Goal: Navigation & Orientation: Find specific page/section

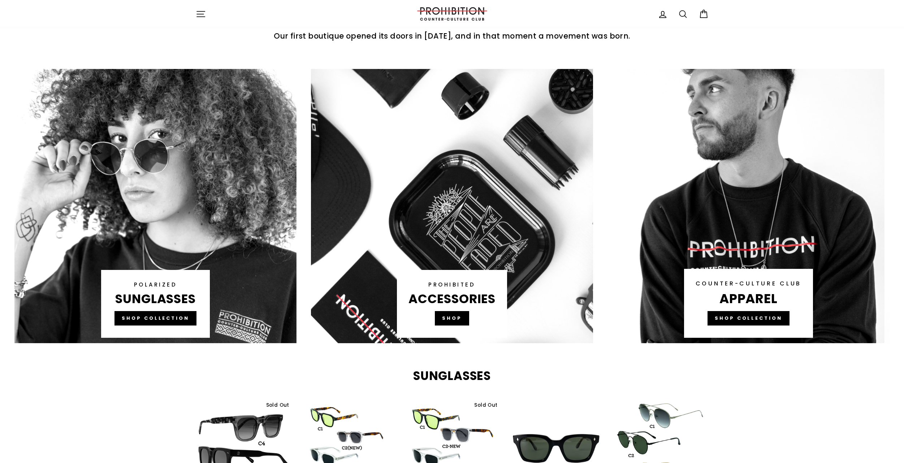
scroll to position [361, 0]
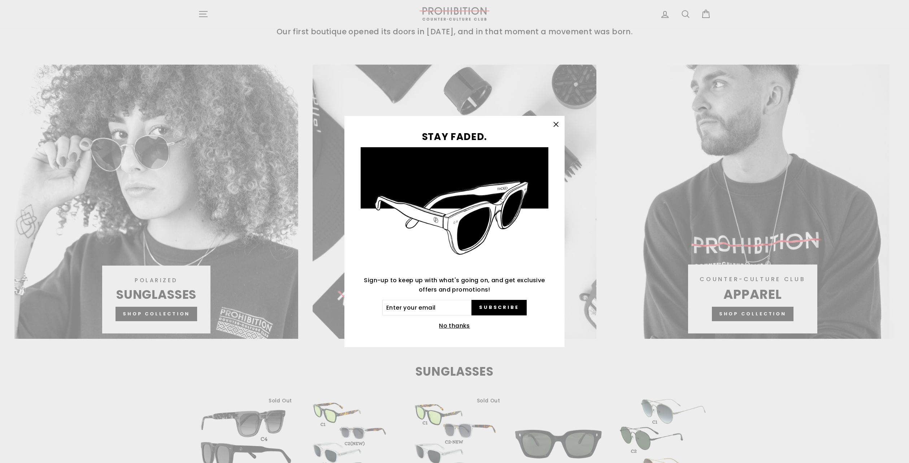
click at [558, 123] on icon "button" at bounding box center [556, 124] width 10 height 10
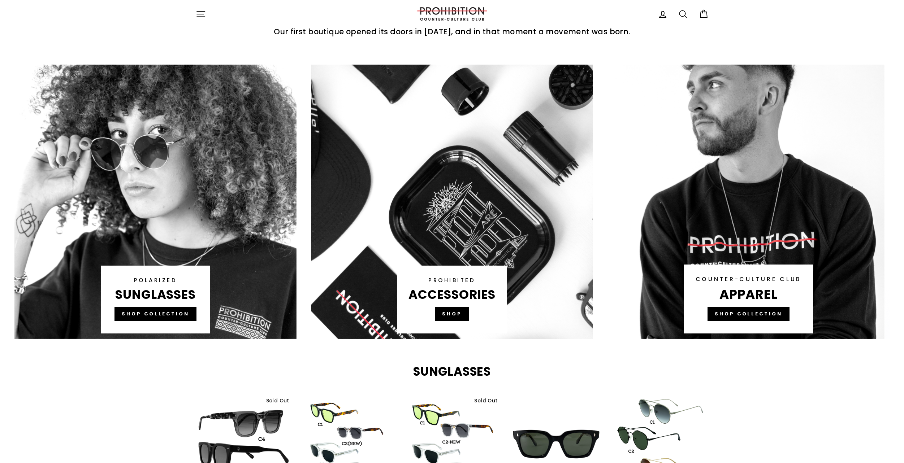
click at [461, 312] on link at bounding box center [452, 202] width 282 height 274
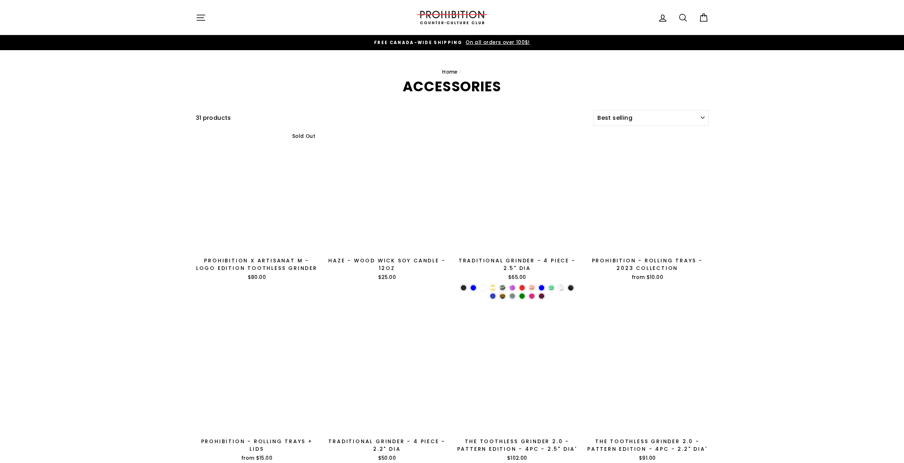
select select "best-selling"
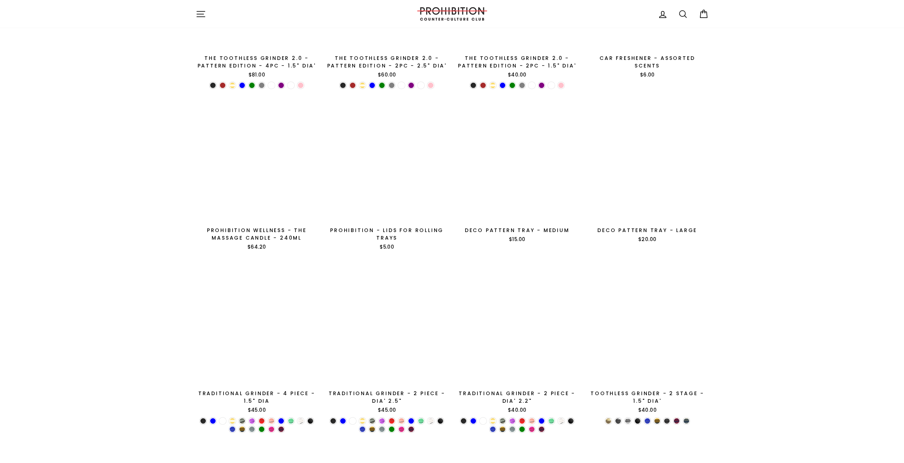
scroll to position [1047, 0]
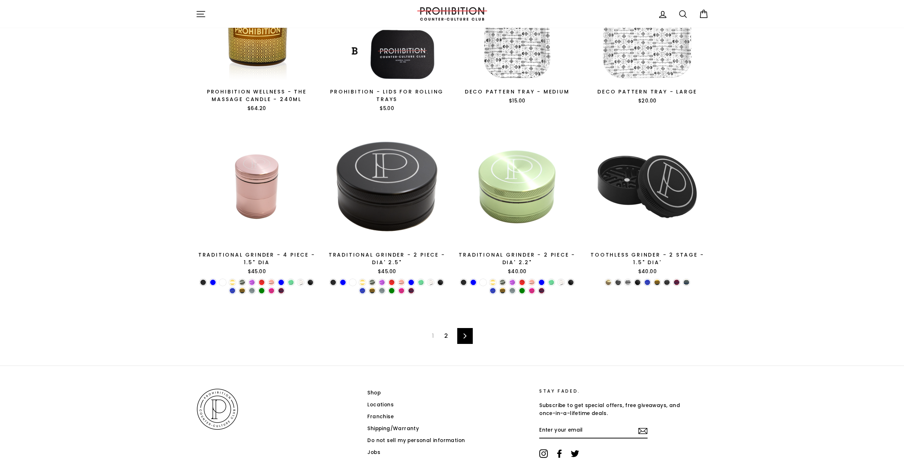
click at [462, 339] on link "Next" at bounding box center [465, 336] width 16 height 16
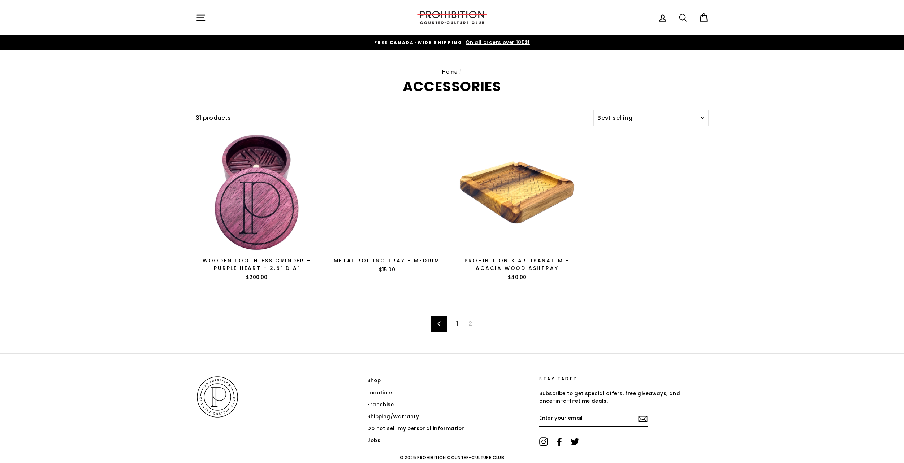
select select "best-selling"
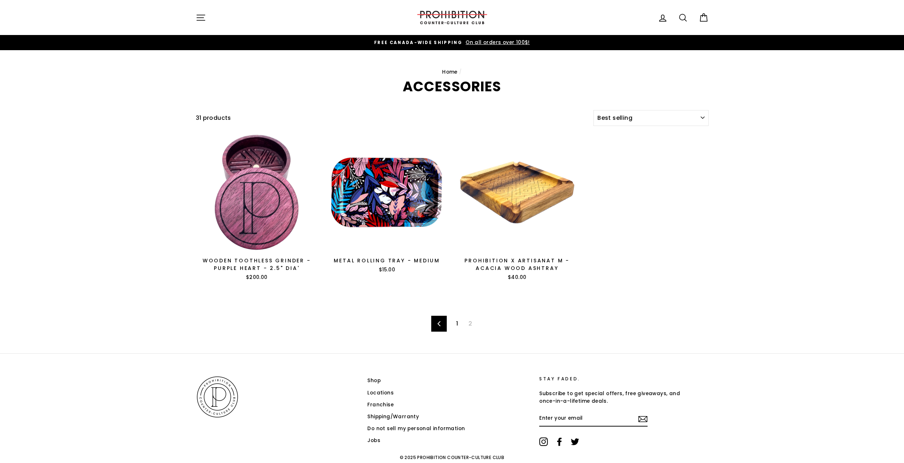
click at [198, 18] on icon "button" at bounding box center [201, 18] width 10 height 10
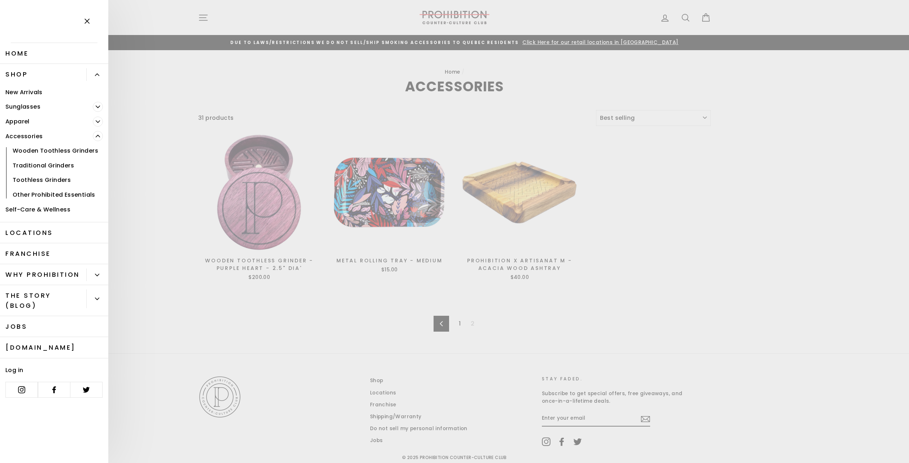
click at [85, 22] on icon "button" at bounding box center [87, 21] width 10 height 10
